Goal: Task Accomplishment & Management: Use online tool/utility

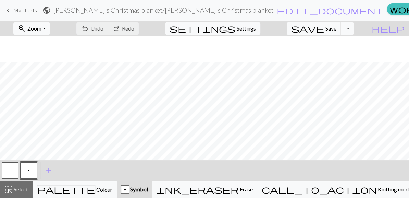
scroll to position [26, 0]
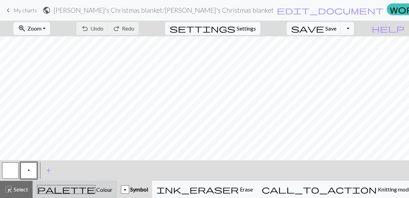
click at [85, 197] on button "palette Colour Colour" at bounding box center [75, 188] width 84 height 17
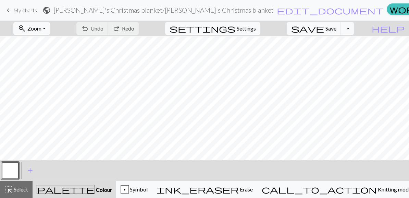
click at [10, 171] on button "button" at bounding box center [10, 170] width 16 height 16
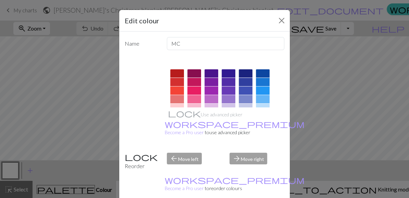
click at [37, 172] on div "Edit colour Name MC Use advanced picker workspace_premium Become a Pro user to …" at bounding box center [204, 99] width 409 height 198
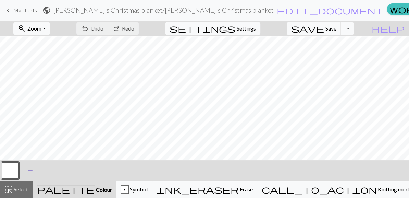
click at [28, 169] on span "add" at bounding box center [30, 170] width 8 height 10
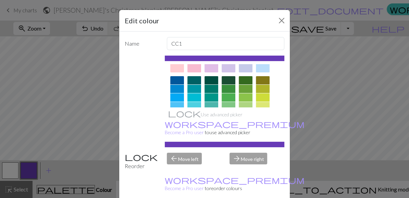
scroll to position [40, 0]
click at [243, 81] on div at bounding box center [246, 79] width 14 height 8
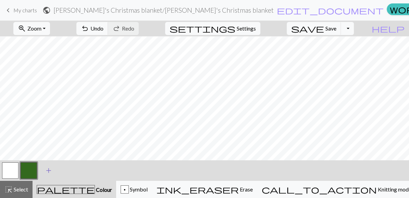
click at [46, 167] on span "add" at bounding box center [49, 170] width 8 height 10
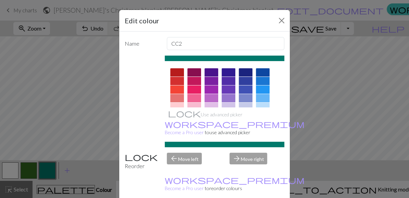
scroll to position [0, 0]
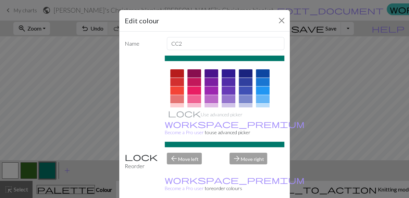
click at [179, 73] on div at bounding box center [177, 73] width 14 height 8
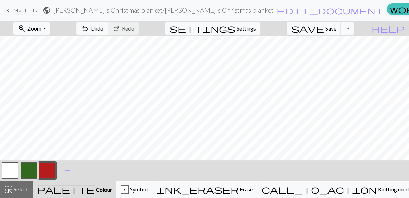
click at [13, 165] on button "button" at bounding box center [10, 170] width 16 height 16
click at [31, 166] on button "button" at bounding box center [29, 170] width 16 height 16
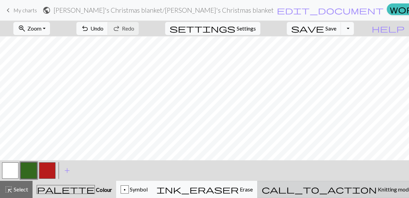
click at [378, 194] on button "call_to_action Knitting mode Knitting mode" at bounding box center [336, 188] width 159 height 17
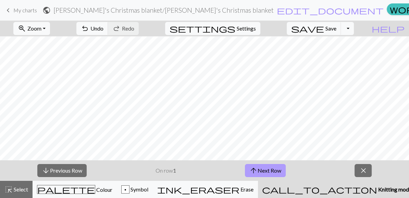
click at [281, 170] on button "arrow_upward Next Row" at bounding box center [265, 170] width 41 height 13
click at [281, 171] on button "arrow_upward Next Row" at bounding box center [265, 170] width 41 height 13
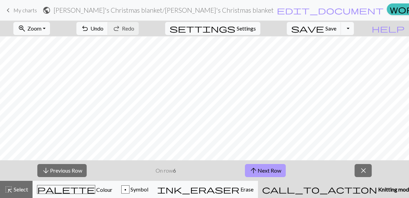
click at [281, 171] on button "arrow_upward Next Row" at bounding box center [265, 170] width 41 height 13
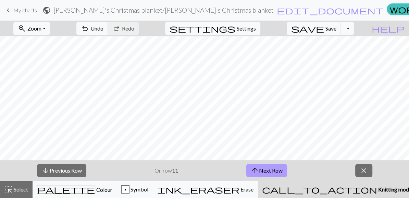
click at [281, 171] on button "arrow_upward Next Row" at bounding box center [266, 170] width 41 height 13
click at [84, 166] on button "arrow_downward Previous Row" at bounding box center [61, 170] width 49 height 13
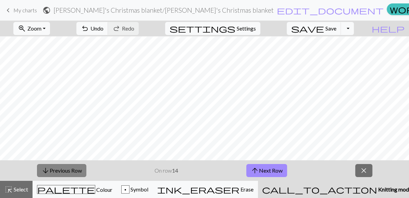
click at [84, 166] on button "arrow_downward Previous Row" at bounding box center [61, 170] width 49 height 13
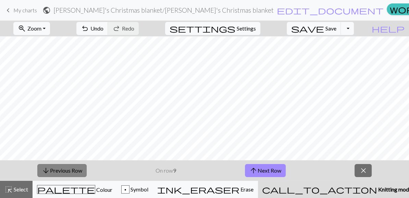
click at [84, 166] on button "arrow_downward Previous Row" at bounding box center [61, 170] width 49 height 13
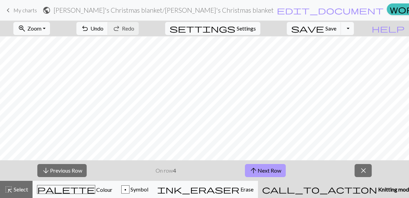
click at [271, 166] on button "arrow_upward Next Row" at bounding box center [265, 170] width 41 height 13
click at [366, 177] on div "arrow_downward Previous Row On row 5 arrow_upward Next Row close" at bounding box center [204, 170] width 409 height 21
click at [366, 175] on button "close" at bounding box center [362, 170] width 17 height 13
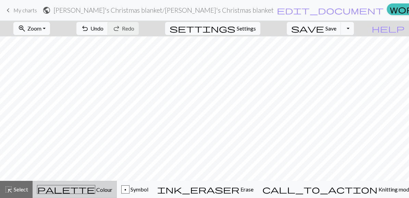
click at [95, 188] on span "Colour" at bounding box center [103, 189] width 17 height 7
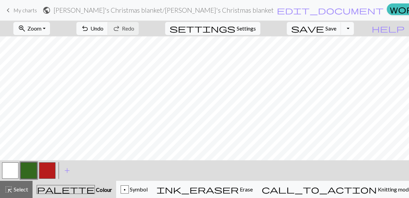
click at [49, 170] on button "button" at bounding box center [47, 170] width 16 height 16
click at [8, 167] on button "button" at bounding box center [10, 170] width 16 height 16
click at [51, 163] on button "button" at bounding box center [47, 170] width 16 height 16
click at [256, 31] on span "Settings" at bounding box center [246, 28] width 19 height 8
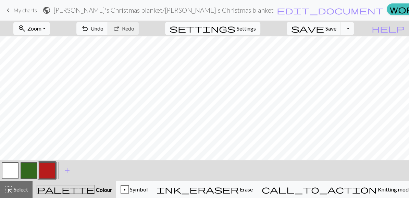
select select "aran"
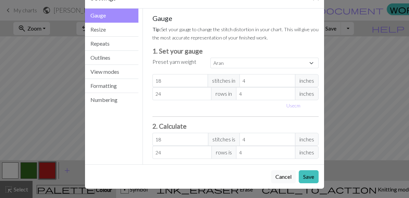
scroll to position [0, 0]
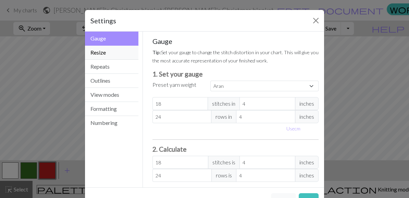
click at [113, 53] on button "Resize" at bounding box center [111, 53] width 53 height 14
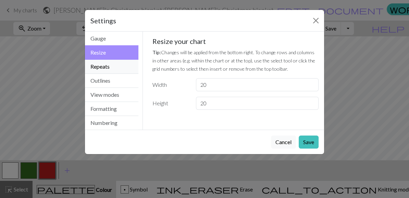
click at [110, 69] on button "Repeats" at bounding box center [111, 67] width 53 height 14
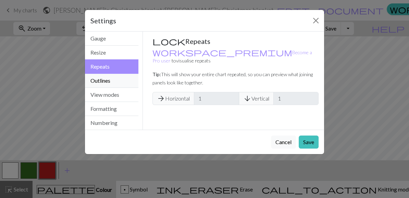
click at [111, 77] on button "Outlines" at bounding box center [111, 81] width 53 height 14
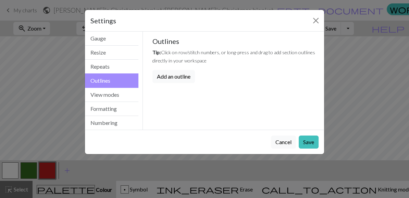
click at [114, 86] on button "Outlines" at bounding box center [111, 80] width 53 height 14
click at [114, 95] on button "View modes" at bounding box center [111, 95] width 53 height 14
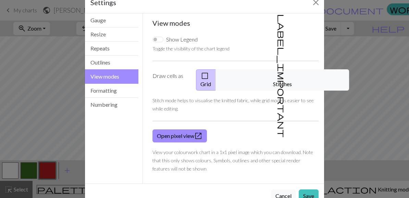
scroll to position [20, 0]
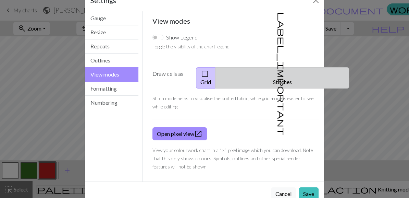
click at [285, 69] on button "label_important Stitches" at bounding box center [282, 77] width 134 height 21
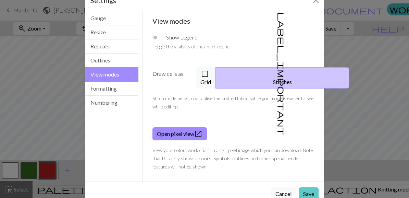
click at [307, 187] on button "Save" at bounding box center [309, 193] width 20 height 13
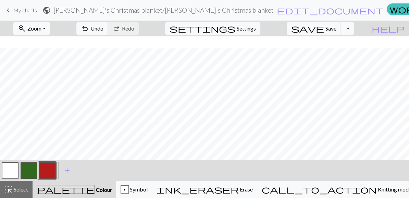
scroll to position [44, 0]
click at [246, 32] on span "Settings" at bounding box center [246, 28] width 19 height 8
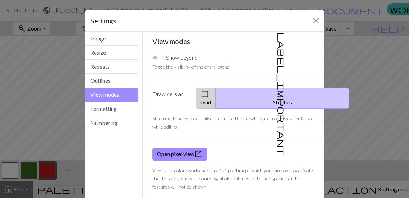
click at [216, 92] on button "check_box_outline_blank Grid" at bounding box center [206, 97] width 20 height 21
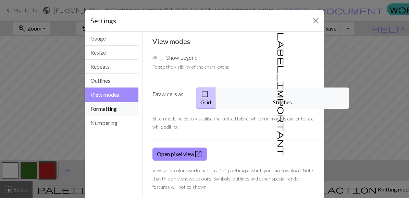
click at [107, 112] on button "Formatting" at bounding box center [111, 109] width 53 height 14
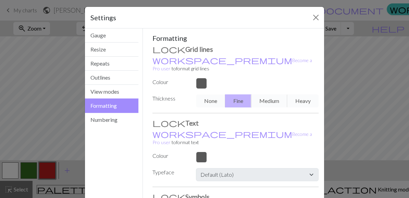
scroll to position [4, 0]
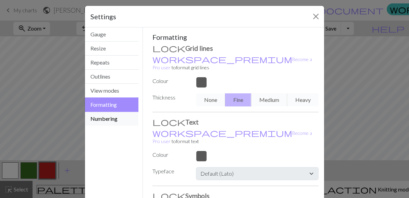
click at [129, 113] on button "Numbering" at bounding box center [111, 119] width 53 height 14
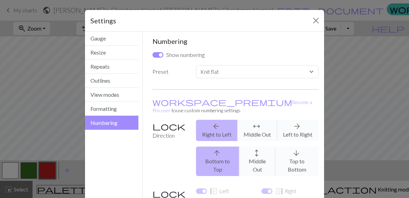
scroll to position [0, 0]
click at [279, 67] on select "Custom Knit flat Knit in the round Lace knitting Cross stitch" at bounding box center [257, 71] width 123 height 13
click at [259, 42] on h5 "Numbering" at bounding box center [235, 41] width 166 height 8
click at [118, 41] on button "Gauge" at bounding box center [111, 38] width 53 height 14
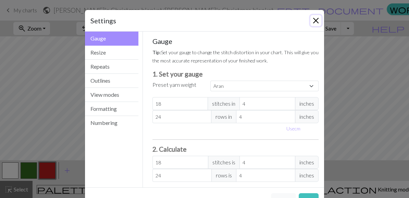
click at [315, 21] on button "Close" at bounding box center [315, 20] width 11 height 11
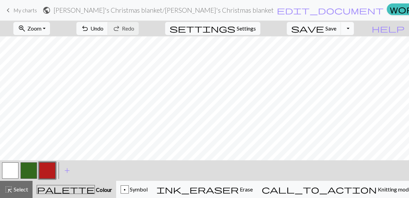
click at [354, 28] on button "Toggle Dropdown" at bounding box center [347, 28] width 13 height 13
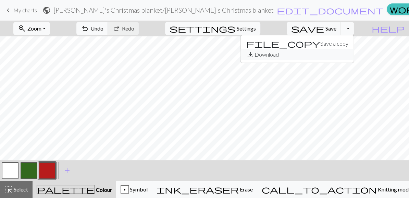
click at [343, 50] on button "save_alt Download" at bounding box center [297, 54] width 113 height 11
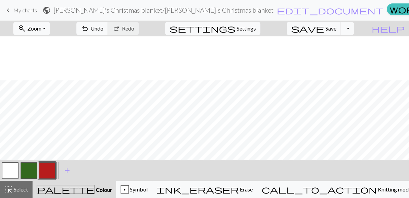
scroll to position [44, 0]
click at [341, 31] on button "save Save Save" at bounding box center [314, 28] width 54 height 13
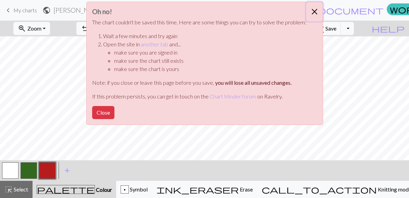
click at [314, 10] on button "Close" at bounding box center [314, 11] width 16 height 19
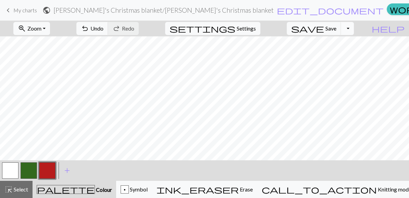
click at [354, 30] on button "Toggle Dropdown" at bounding box center [347, 28] width 13 height 13
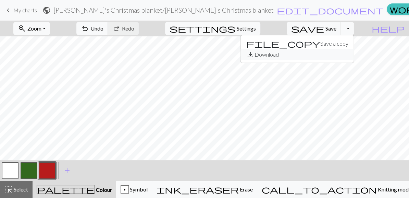
click at [332, 51] on button "save_alt Download" at bounding box center [297, 54] width 113 height 11
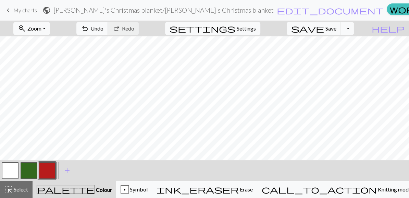
click at [11, 13] on span "keyboard_arrow_left" at bounding box center [8, 10] width 8 height 10
click at [324, 30] on span "save" at bounding box center [307, 29] width 33 height 10
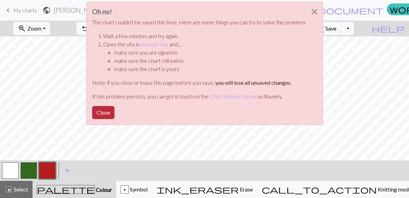
click at [106, 113] on button "Close" at bounding box center [103, 112] width 22 height 13
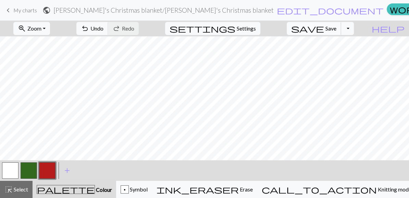
click at [324, 27] on span "save" at bounding box center [307, 29] width 33 height 10
click at [13, 11] on span "My charts" at bounding box center [25, 10] width 24 height 7
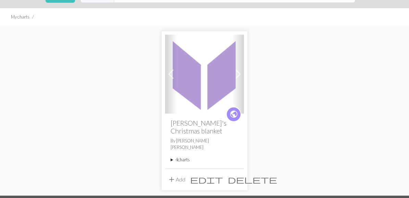
scroll to position [32, 0]
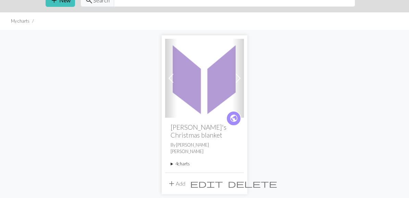
click at [240, 78] on span at bounding box center [237, 78] width 11 height 11
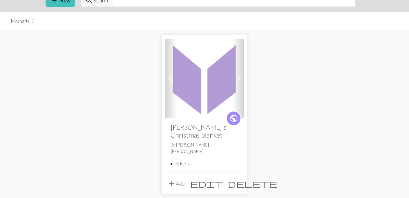
click at [240, 78] on span at bounding box center [237, 78] width 11 height 11
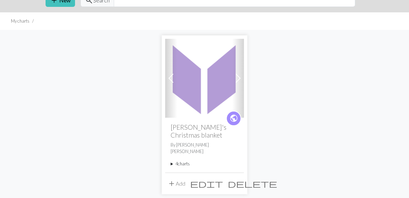
click at [240, 78] on span at bounding box center [237, 78] width 11 height 11
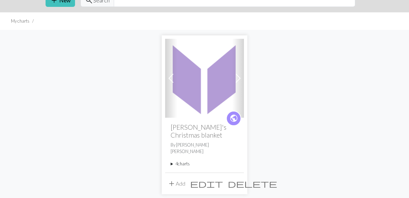
click at [179, 160] on summary "4 charts" at bounding box center [204, 163] width 68 height 7
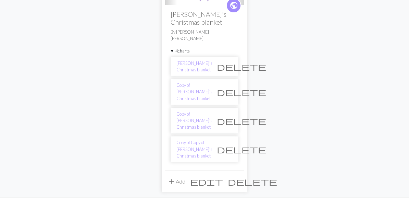
scroll to position [145, 0]
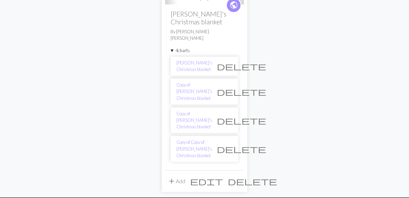
click at [224, 144] on span "delete" at bounding box center [241, 149] width 49 height 10
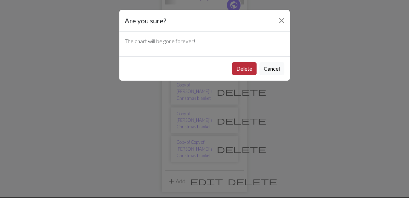
click at [245, 65] on button "Delete" at bounding box center [244, 68] width 25 height 13
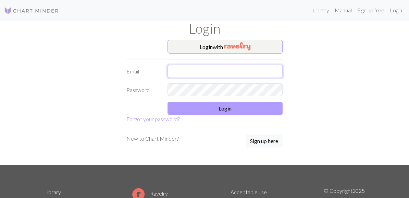
type input "Henning2004m@gmail.com"
click at [210, 111] on button "Login" at bounding box center [224, 108] width 115 height 13
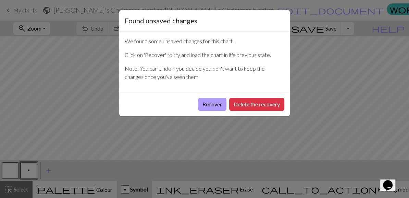
click at [214, 106] on button "Recover" at bounding box center [212, 104] width 28 height 13
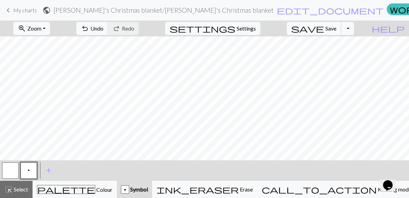
click at [336, 27] on span "Save" at bounding box center [330, 28] width 11 height 7
click at [13, 13] on span "My charts" at bounding box center [25, 10] width 24 height 7
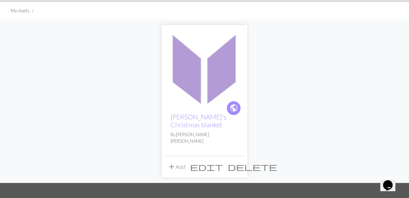
scroll to position [47, 0]
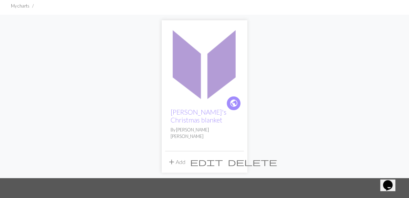
click at [201, 65] on img at bounding box center [204, 63] width 79 height 79
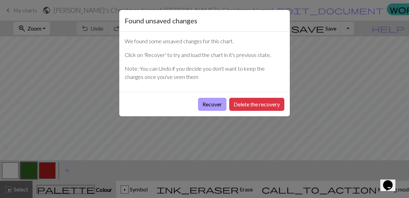
click at [217, 101] on button "Recover" at bounding box center [212, 104] width 28 height 13
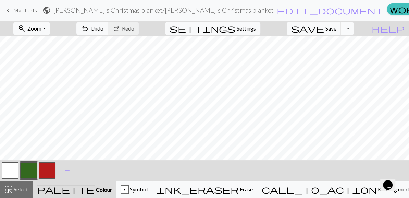
click at [354, 26] on button "Toggle Dropdown" at bounding box center [347, 28] width 13 height 13
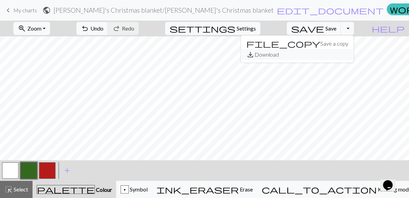
click at [352, 55] on button "save_alt Download" at bounding box center [297, 54] width 113 height 11
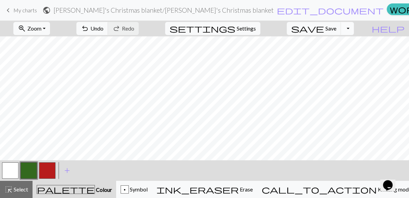
click at [354, 29] on button "Toggle Dropdown" at bounding box center [347, 28] width 13 height 13
click at [349, 43] on button "file_copy Save a copy" at bounding box center [297, 43] width 113 height 11
click at [324, 31] on span "save" at bounding box center [307, 29] width 33 height 10
click at [354, 30] on button "Toggle Dropdown" at bounding box center [347, 28] width 13 height 13
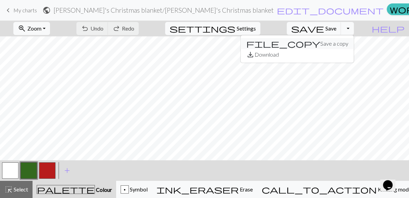
click at [343, 42] on button "file_copy Save a copy" at bounding box center [297, 43] width 113 height 11
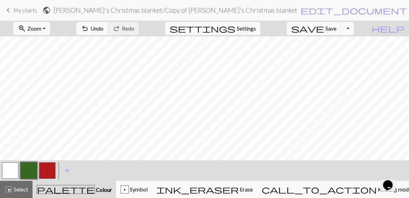
click at [173, 12] on h2 "Michelle's Christmas blanket / Copy of Michelle's Christmas blanket" at bounding box center [175, 10] width 244 height 8
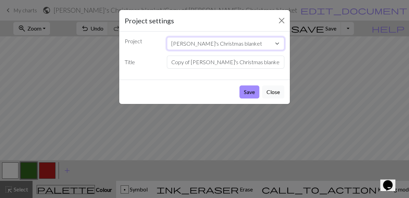
click at [259, 42] on select "[PERSON_NAME]'s Christmas blanket" at bounding box center [226, 43] width 118 height 13
click at [281, 19] on button "Close" at bounding box center [281, 20] width 11 height 11
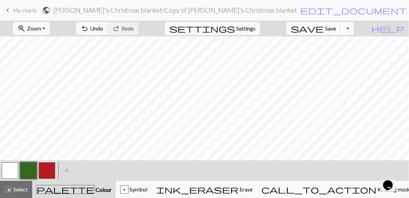
click at [353, 25] on button "Toggle Dropdown" at bounding box center [346, 28] width 13 height 13
click at [345, 46] on button "file_copy Save a copy" at bounding box center [296, 43] width 113 height 11
click at [353, 26] on button "Toggle Dropdown" at bounding box center [346, 28] width 13 height 13
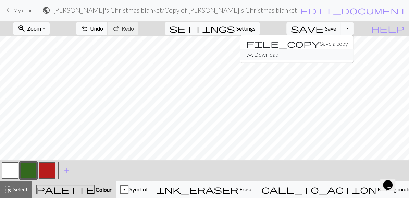
click at [340, 55] on button "save_alt Download" at bounding box center [296, 54] width 113 height 11
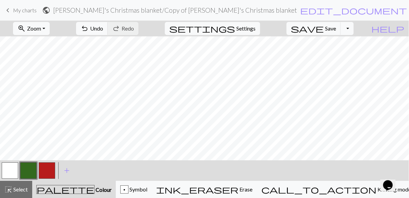
click at [30, 8] on span "My charts" at bounding box center [25, 10] width 24 height 7
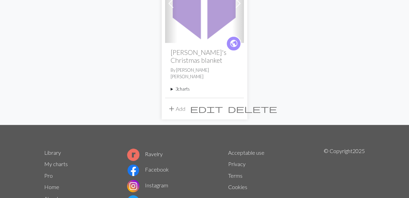
scroll to position [107, 0]
click at [188, 85] on summary "3 charts" at bounding box center [204, 88] width 68 height 7
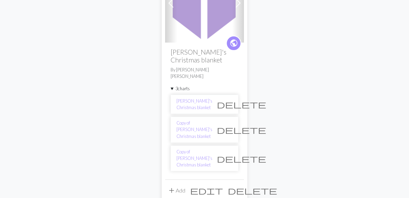
click at [226, 153] on span "delete" at bounding box center [241, 158] width 49 height 10
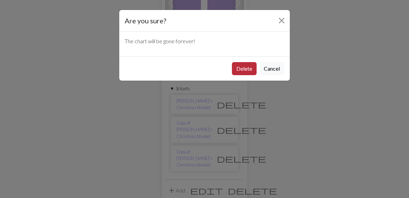
click at [244, 67] on button "Delete" at bounding box center [244, 68] width 25 height 13
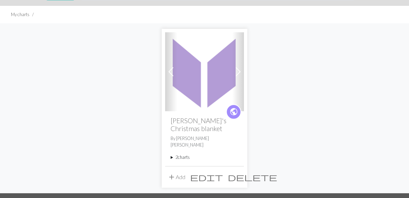
scroll to position [32, 0]
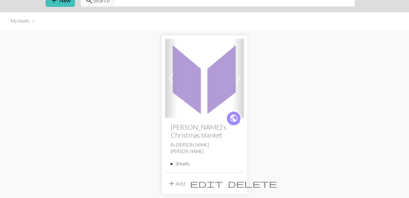
click at [180, 160] on summary "2 charts" at bounding box center [204, 163] width 68 height 7
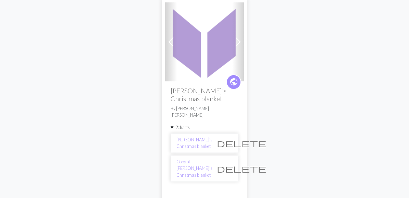
scroll to position [71, 0]
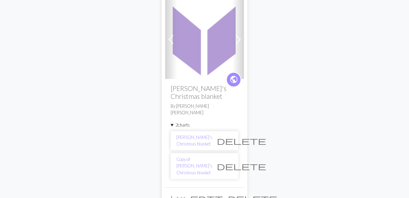
click at [227, 161] on span "delete" at bounding box center [241, 166] width 49 height 10
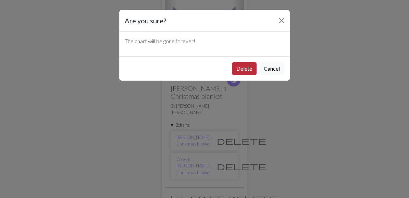
click at [246, 72] on button "Delete" at bounding box center [244, 68] width 25 height 13
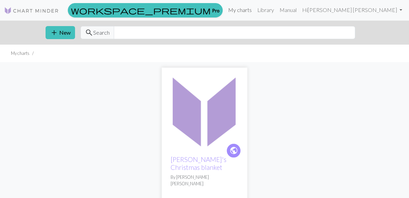
click at [254, 11] on link "My charts" at bounding box center [239, 10] width 29 height 14
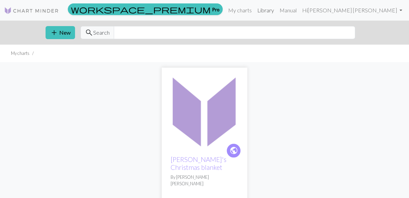
click at [277, 13] on link "Library" at bounding box center [265, 10] width 22 height 14
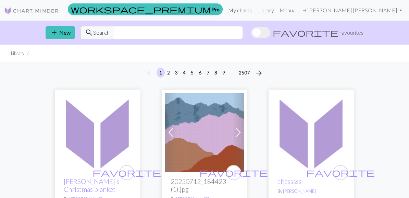
click at [254, 11] on link "My charts" at bounding box center [239, 10] width 29 height 14
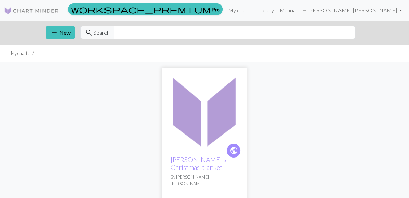
click at [195, 118] on img at bounding box center [204, 110] width 79 height 79
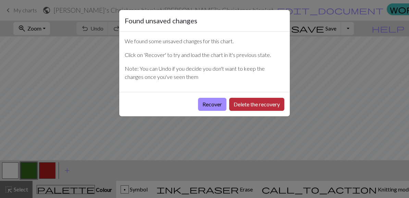
click at [258, 102] on button "Delete the recovery" at bounding box center [256, 104] width 55 height 13
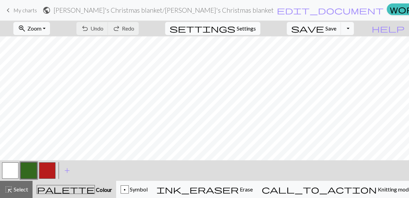
click at [235, 32] on span "settings" at bounding box center [202, 29] width 66 height 10
select select "aran"
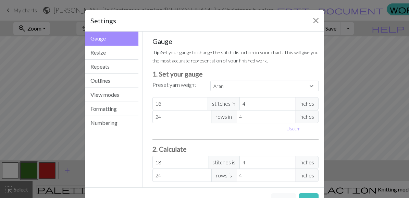
scroll to position [23, 0]
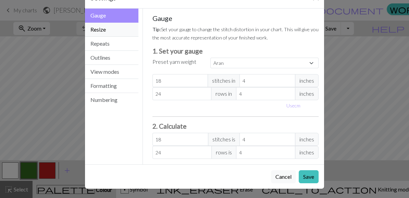
click at [127, 30] on button "Resize" at bounding box center [111, 30] width 53 height 14
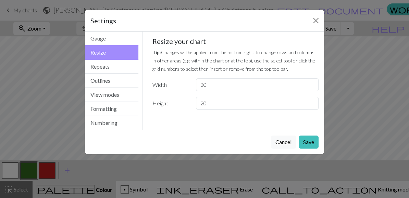
scroll to position [0, 0]
click at [320, 21] on button "Close" at bounding box center [315, 20] width 11 height 11
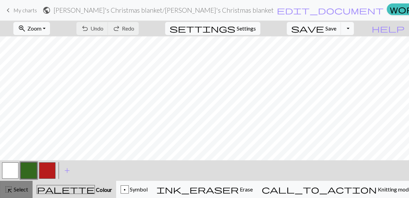
click at [10, 194] on button "highlight_alt Select Select" at bounding box center [16, 188] width 33 height 17
click at [3, 191] on button "highlight_alt Select Select" at bounding box center [16, 188] width 33 height 17
click at [354, 30] on button "Toggle Dropdown" at bounding box center [347, 28] width 13 height 13
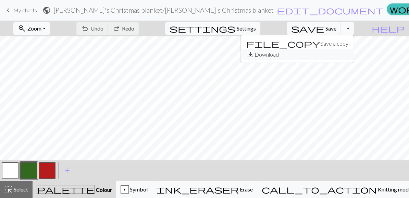
click at [338, 56] on button "save_alt Download" at bounding box center [297, 54] width 113 height 11
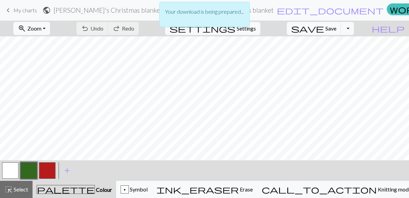
click at [236, 11] on p "Your download is being prepared..." at bounding box center [204, 12] width 79 height 8
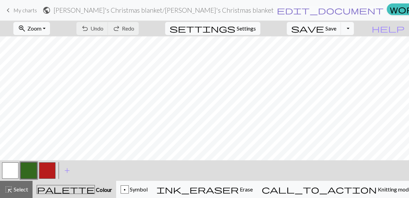
click at [277, 11] on span "edit_document" at bounding box center [330, 10] width 107 height 10
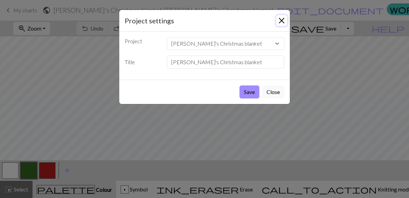
click at [279, 23] on button "Close" at bounding box center [281, 20] width 11 height 11
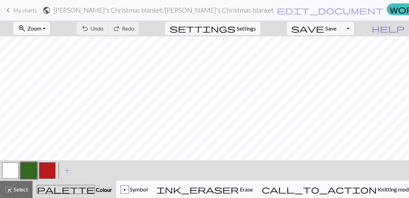
click at [398, 29] on span "help" at bounding box center [387, 29] width 33 height 10
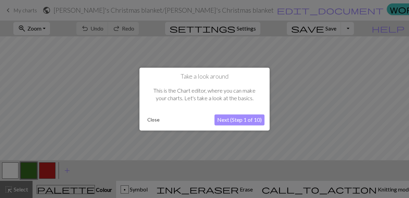
click at [344, 61] on div at bounding box center [204, 99] width 409 height 198
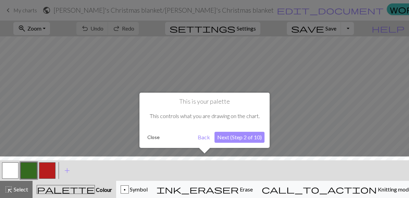
click at [157, 136] on button "Close" at bounding box center [153, 137] width 18 height 10
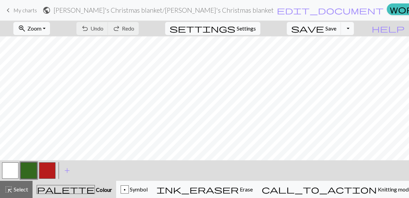
click at [26, 11] on span "My charts" at bounding box center [25, 10] width 24 height 7
